Goal: Find specific page/section: Find specific page/section

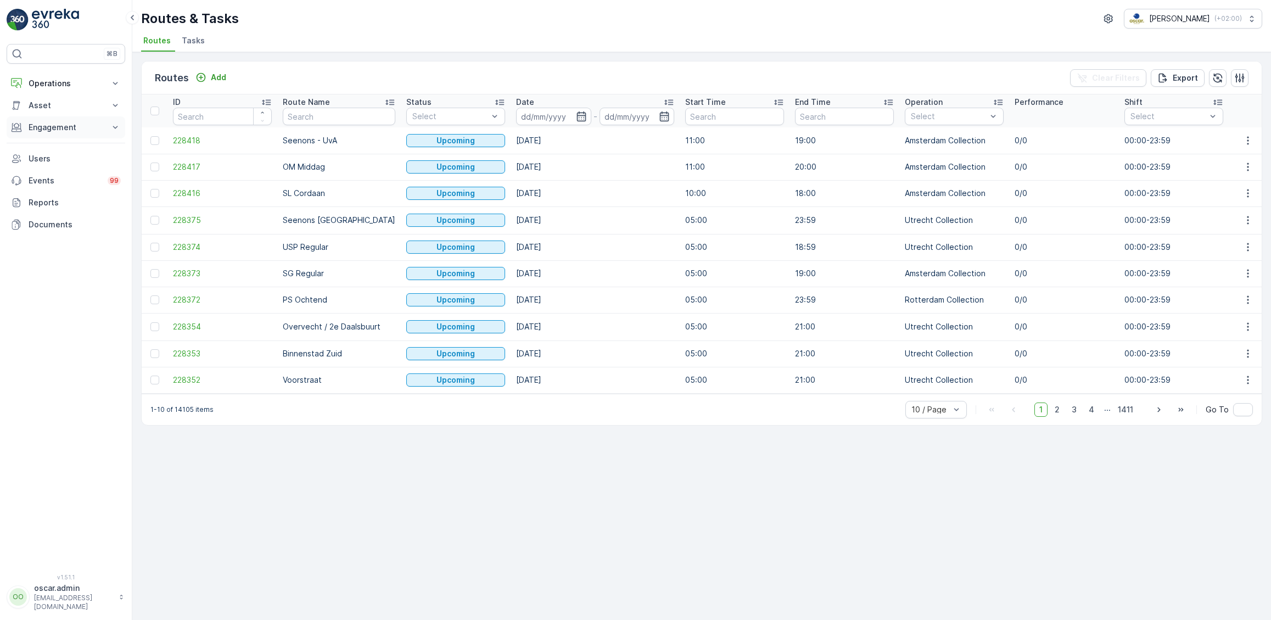
click at [50, 133] on button "Engagement" at bounding box center [66, 127] width 119 height 22
click at [45, 145] on p "Insights" at bounding box center [42, 146] width 28 height 11
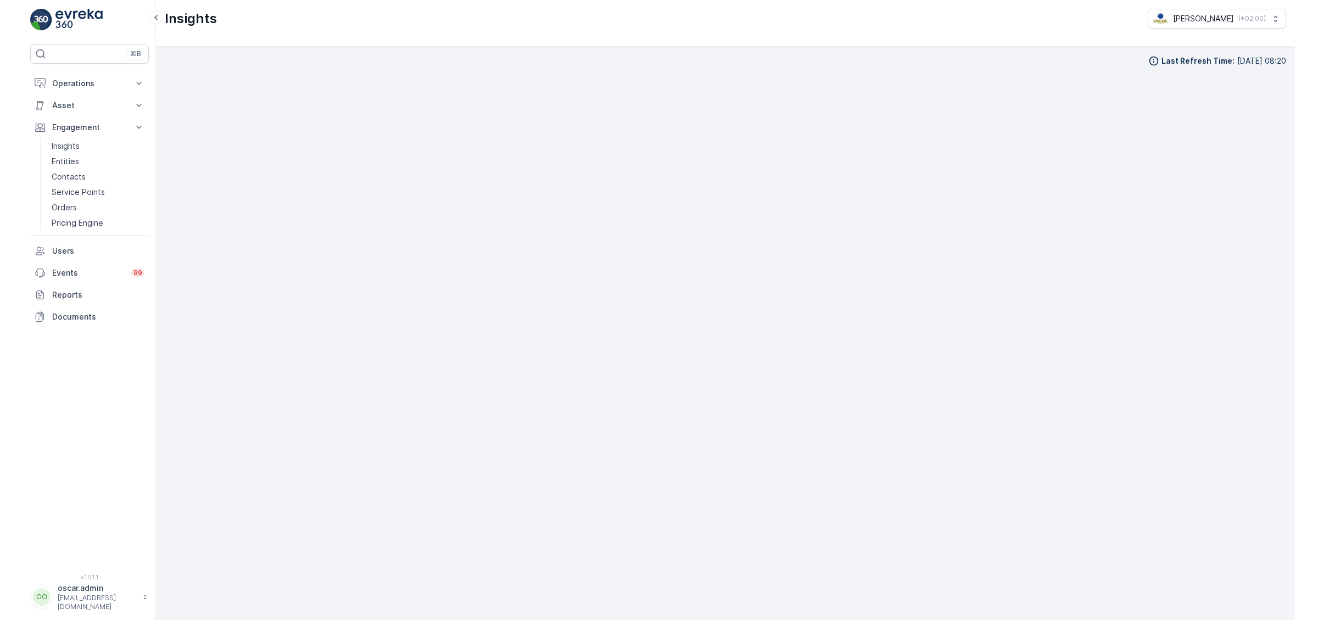
scroll to position [15, 0]
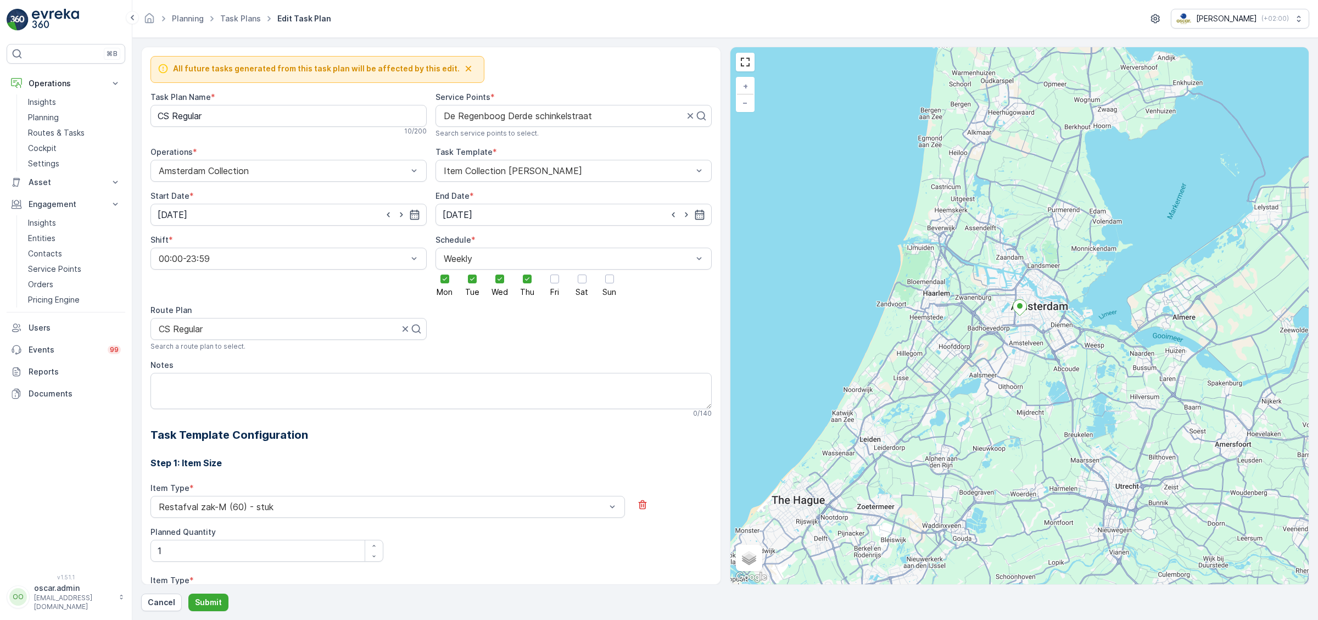
scroll to position [343, 0]
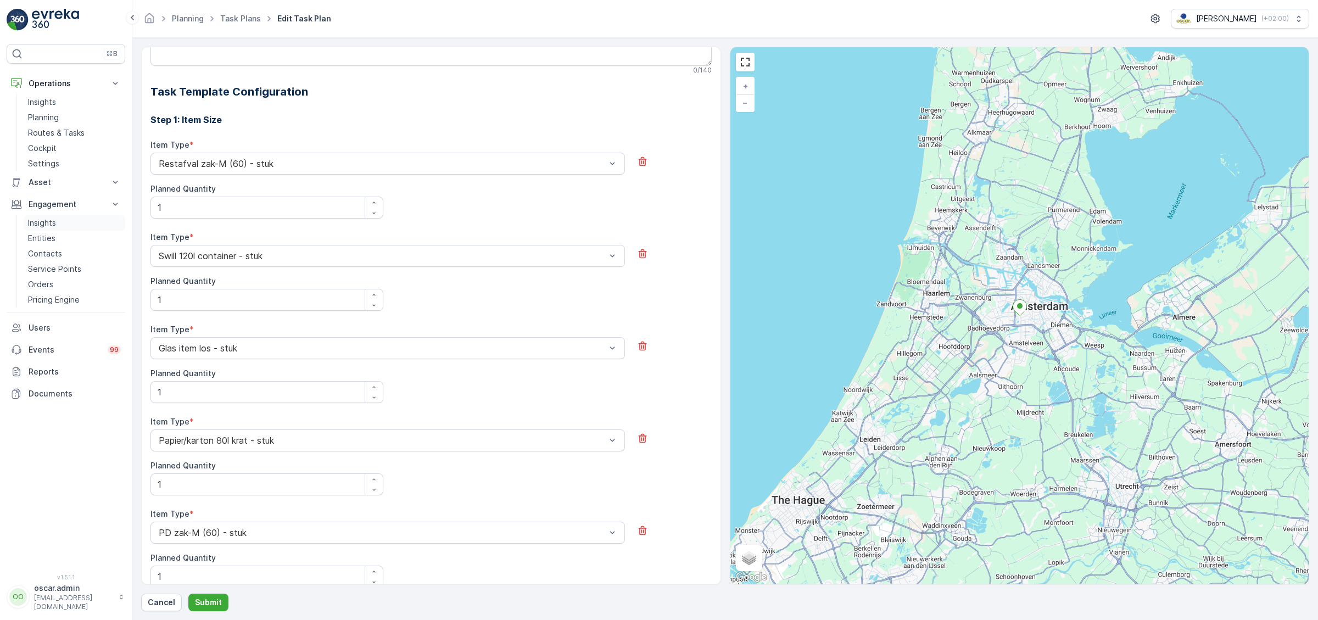
click at [40, 221] on p "Insights" at bounding box center [42, 222] width 28 height 11
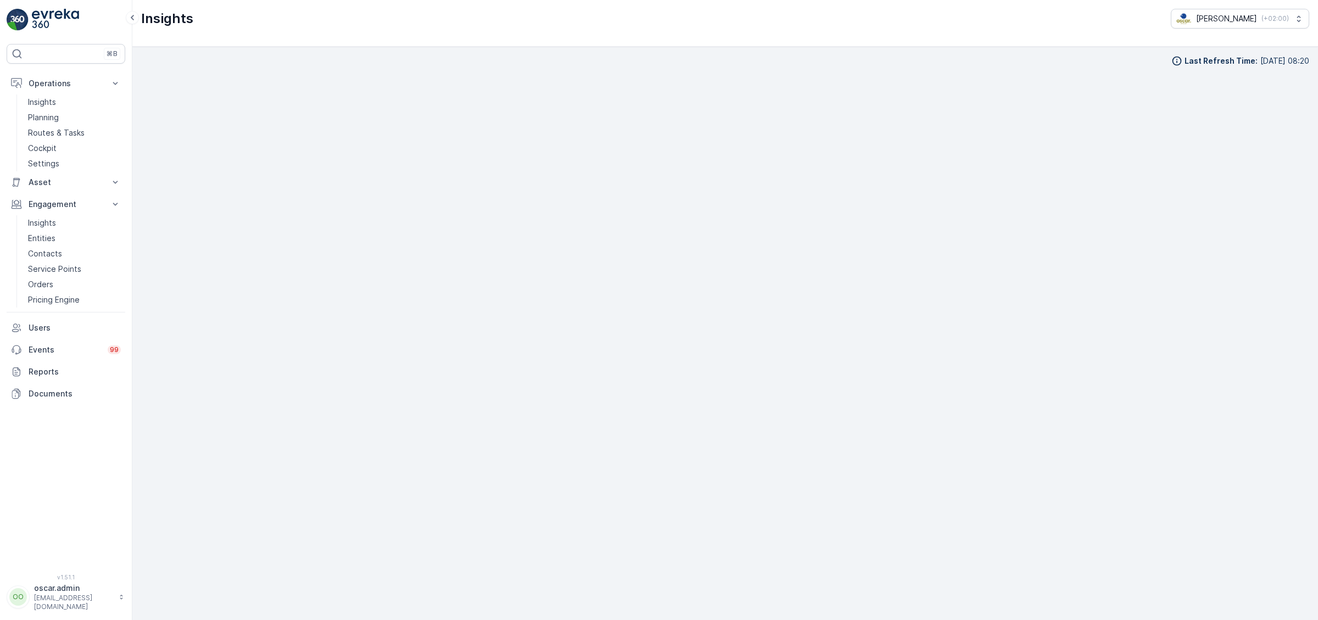
scroll to position [15, 0]
click at [54, 242] on p "Entities" at bounding box center [41, 238] width 27 height 11
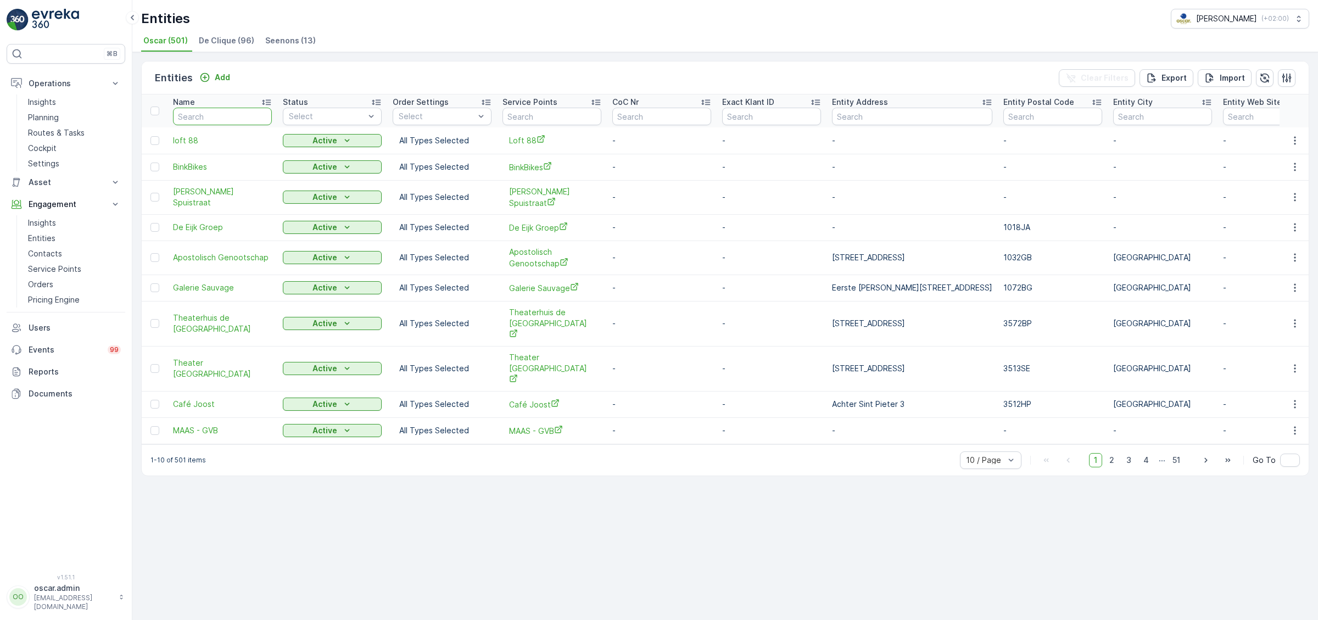
click at [204, 120] on input "text" at bounding box center [222, 117] width 99 height 18
type input "vervat"
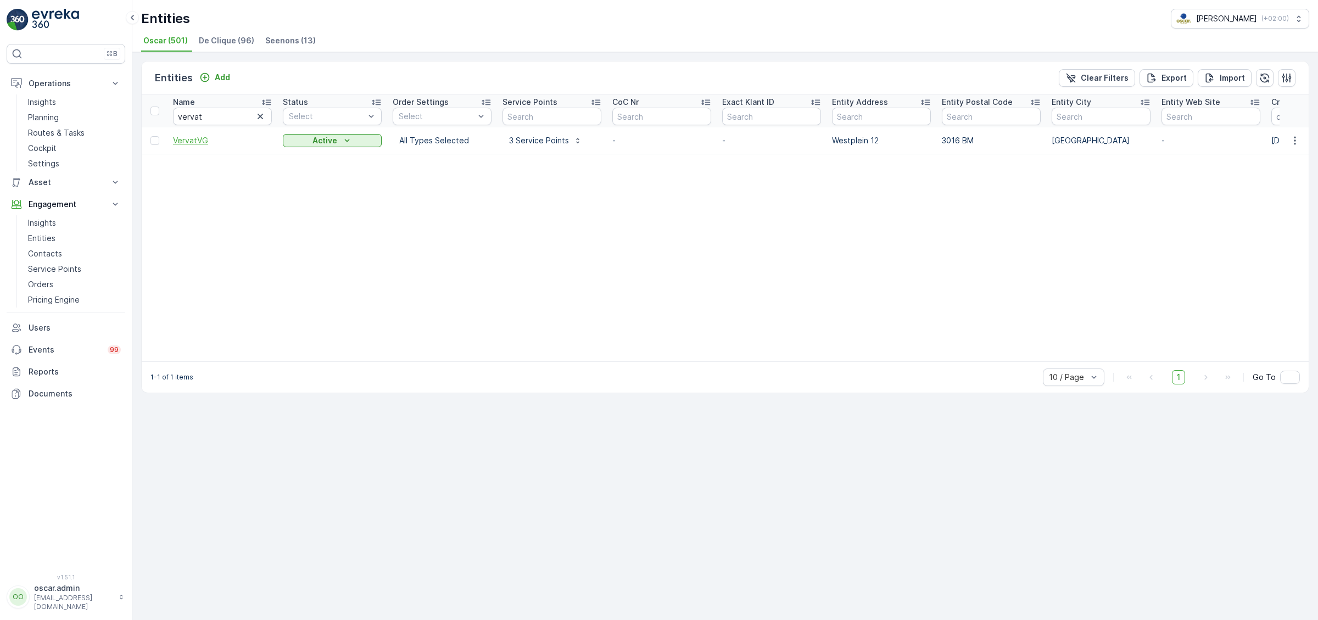
click at [190, 142] on span "VervatVG" at bounding box center [222, 140] width 99 height 11
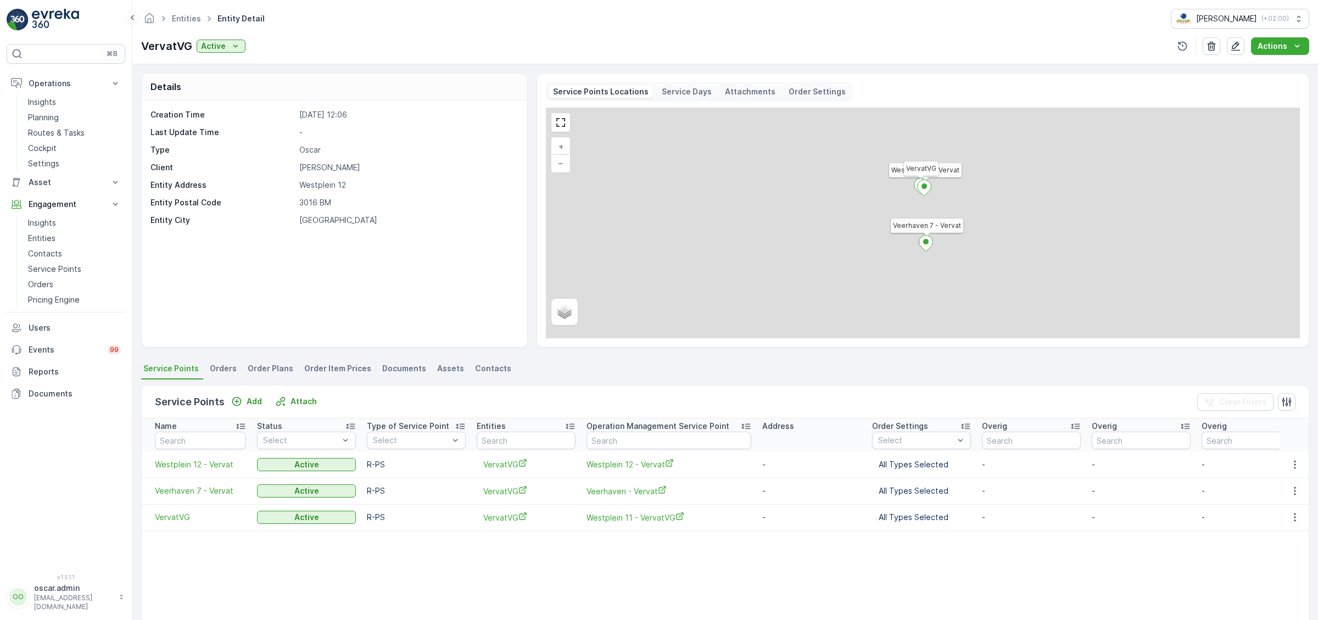
scroll to position [85, 0]
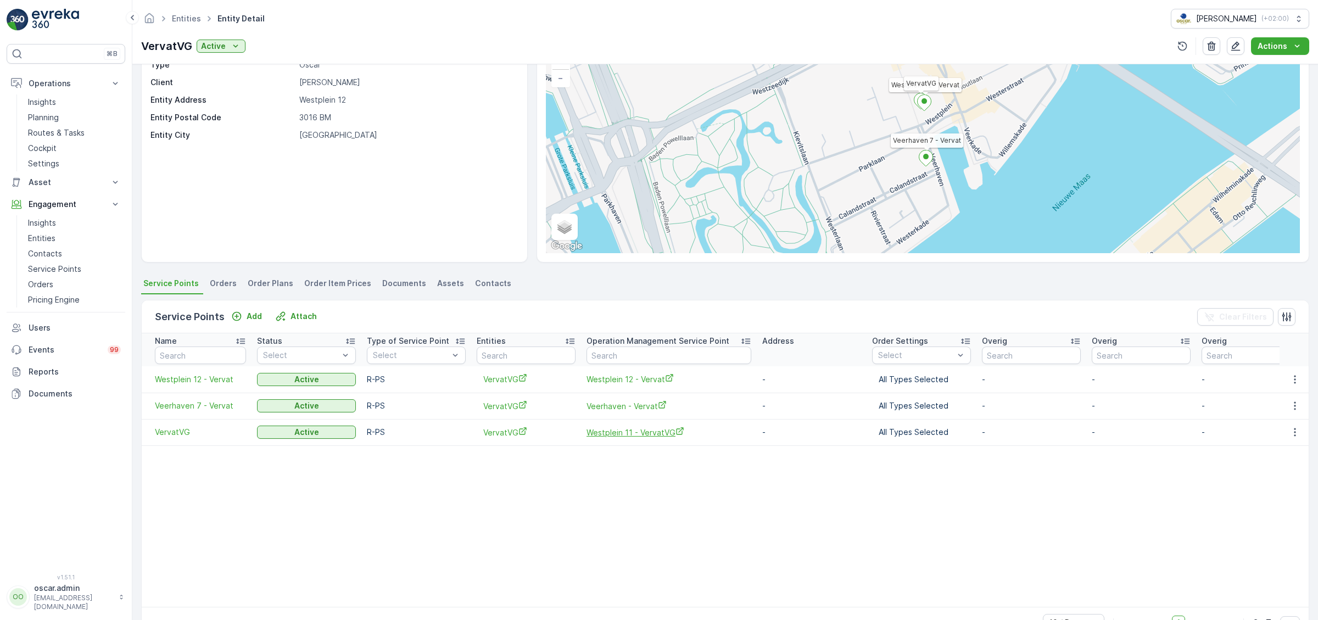
click at [627, 435] on span "Westplein 11 - VervatVG" at bounding box center [668, 433] width 165 height 12
click at [61, 268] on p "Service Points" at bounding box center [54, 269] width 53 height 11
